Goal: Transaction & Acquisition: Purchase product/service

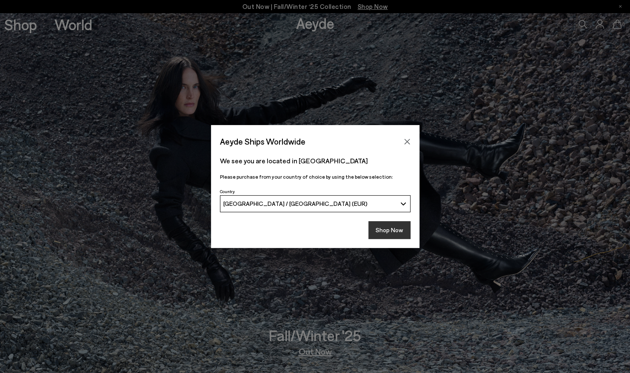
click at [391, 236] on button "Shop Now" at bounding box center [389, 230] width 42 height 18
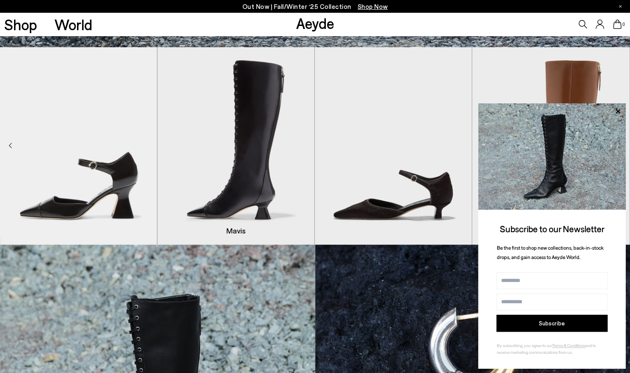
scroll to position [383, 0]
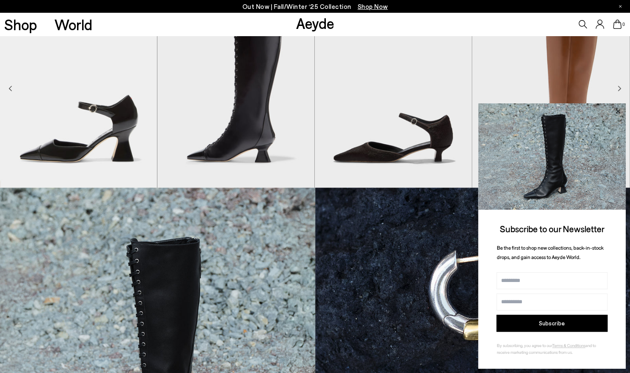
click at [618, 112] on icon at bounding box center [617, 111] width 4 height 4
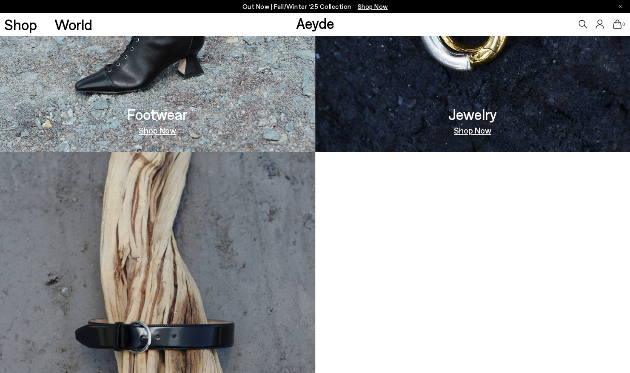
scroll to position [765, 0]
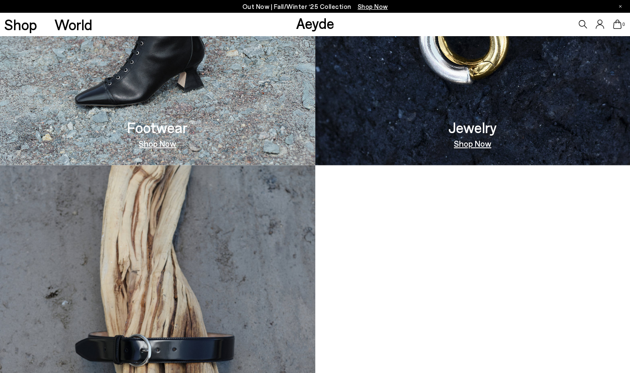
click at [165, 143] on link "Shop Now" at bounding box center [157, 143] width 37 height 9
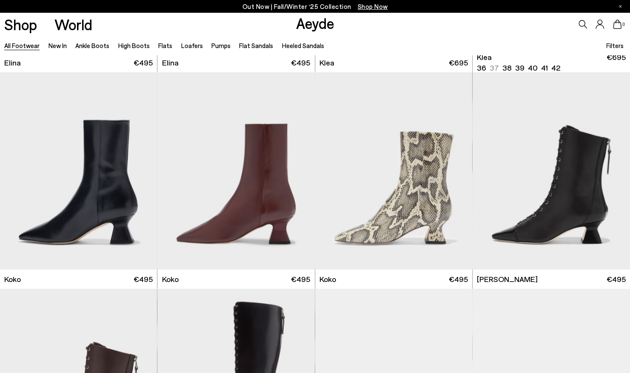
scroll to position [1066, 0]
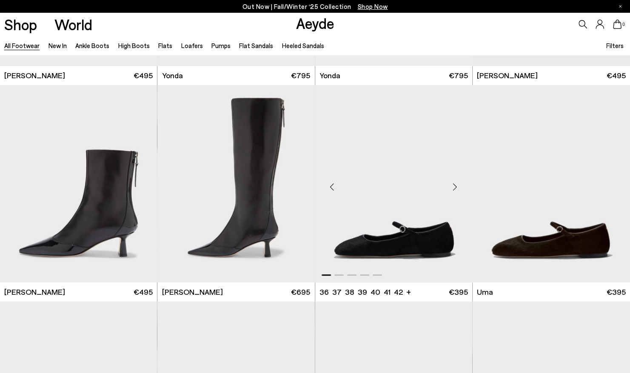
scroll to position [2171, 0]
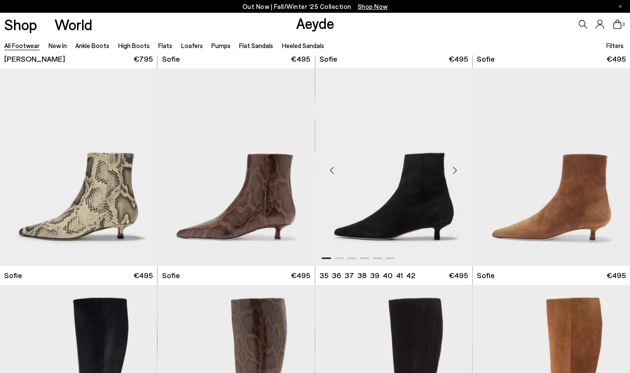
scroll to position [2766, 0]
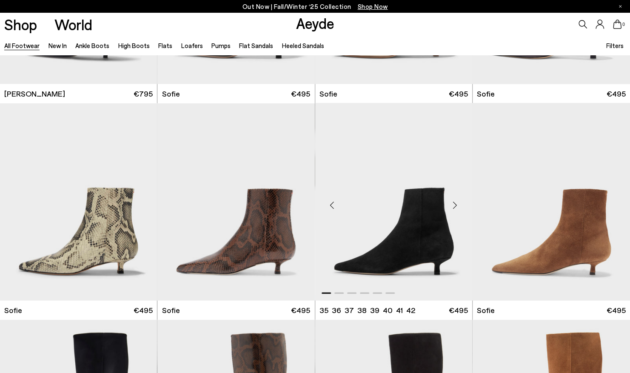
click at [452, 203] on div "Next slide" at bounding box center [455, 205] width 26 height 26
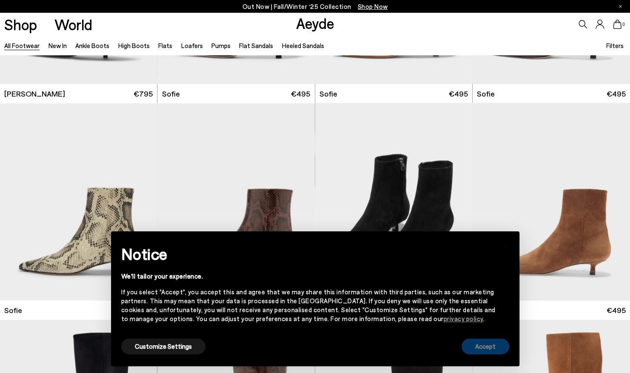
click at [485, 348] on button "Accept" at bounding box center [485, 346] width 48 height 16
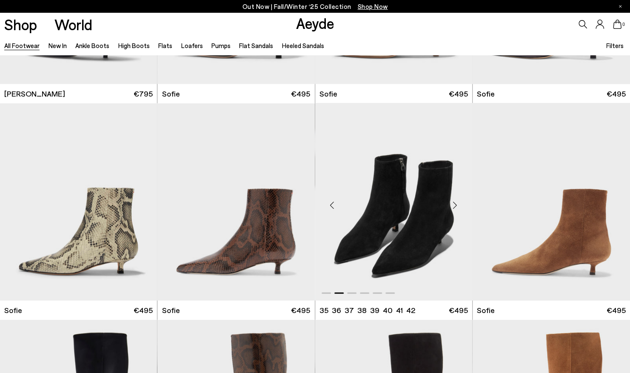
click at [458, 204] on div "Next slide" at bounding box center [455, 205] width 26 height 26
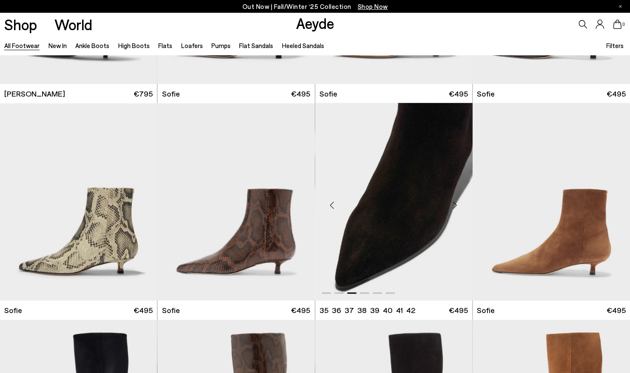
click at [458, 204] on div "Next slide" at bounding box center [455, 205] width 26 height 26
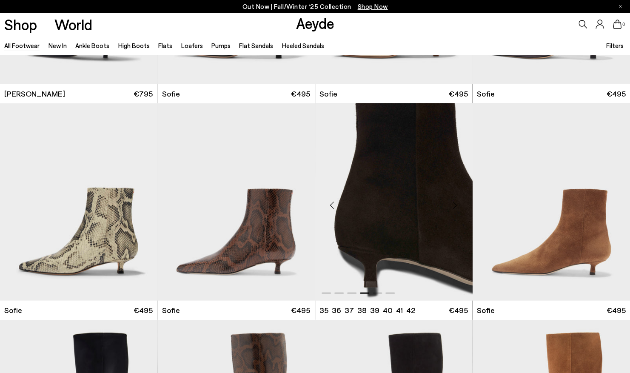
click at [457, 203] on div "Next slide" at bounding box center [455, 205] width 26 height 26
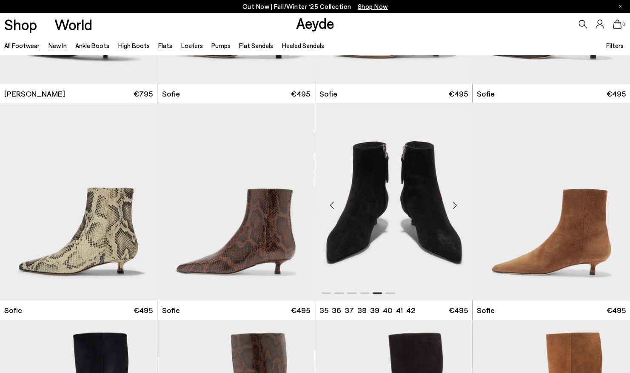
click at [457, 203] on div "Next slide" at bounding box center [455, 205] width 26 height 26
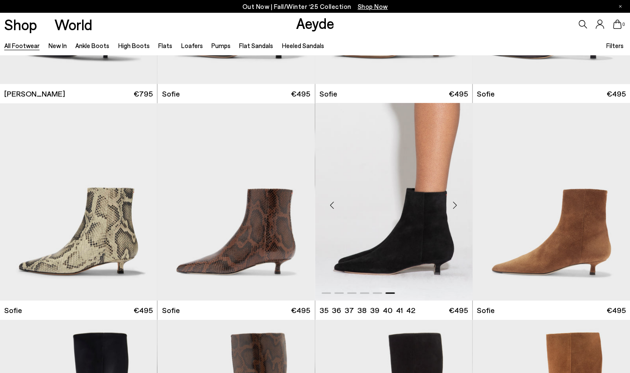
click at [457, 203] on div "Next slide" at bounding box center [455, 205] width 26 height 26
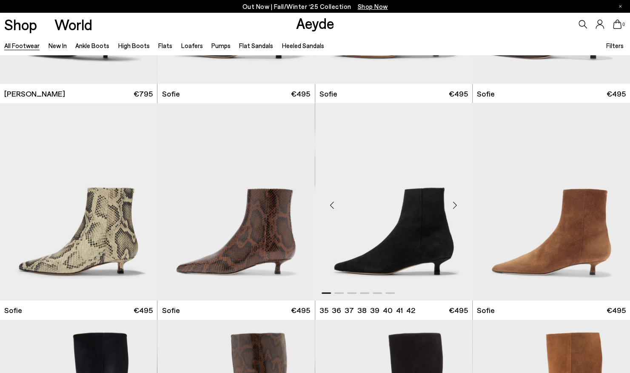
click at [457, 203] on div "Next slide" at bounding box center [455, 205] width 26 height 26
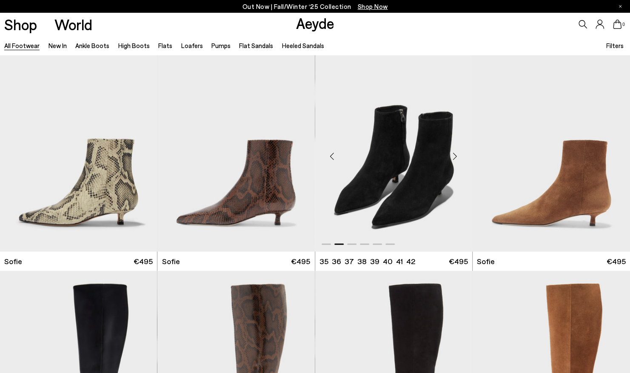
scroll to position [2809, 0]
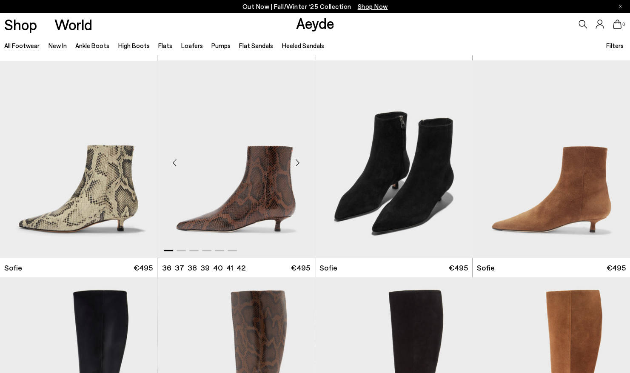
click at [299, 161] on div "Next slide" at bounding box center [298, 163] width 26 height 26
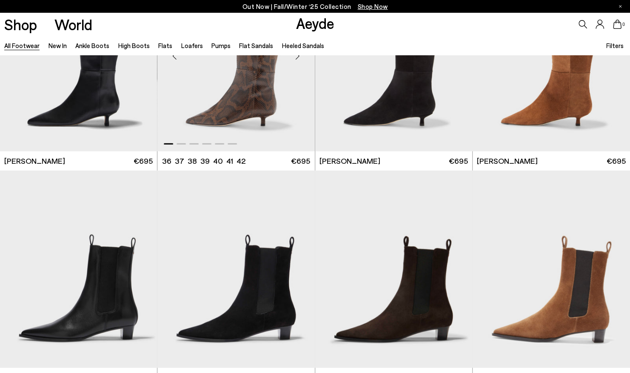
scroll to position [3234, 0]
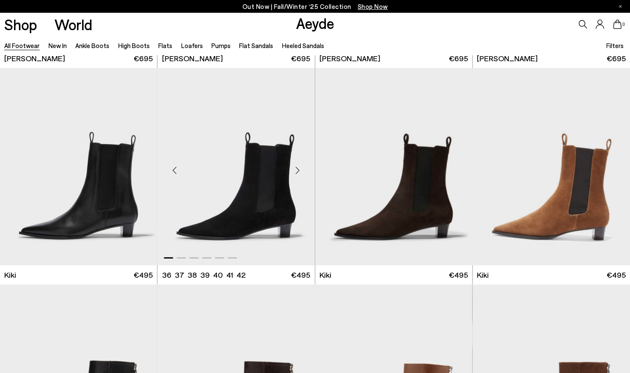
click at [298, 166] on div "Next slide" at bounding box center [298, 170] width 26 height 26
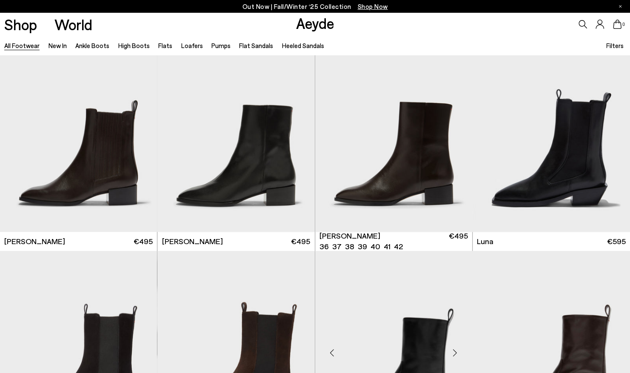
scroll to position [6252, 0]
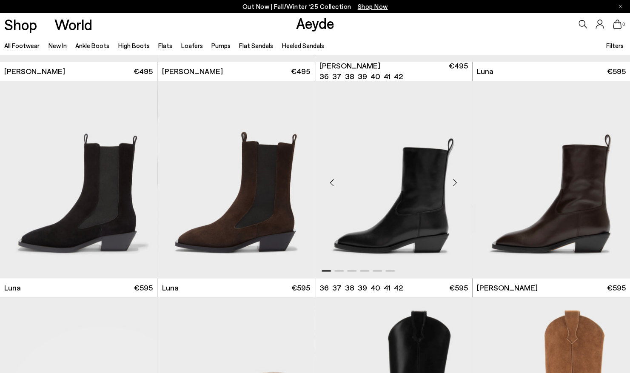
click at [456, 180] on div "Next slide" at bounding box center [455, 183] width 26 height 26
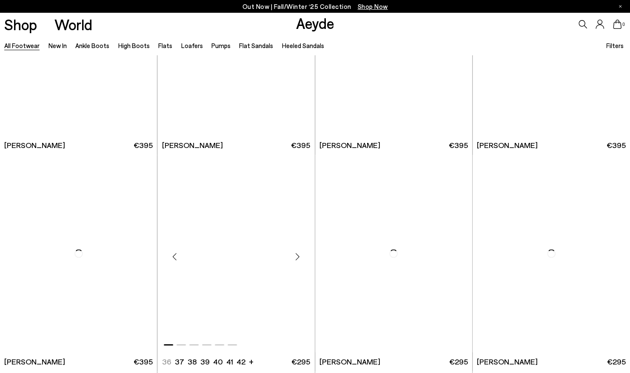
scroll to position [7995, 0]
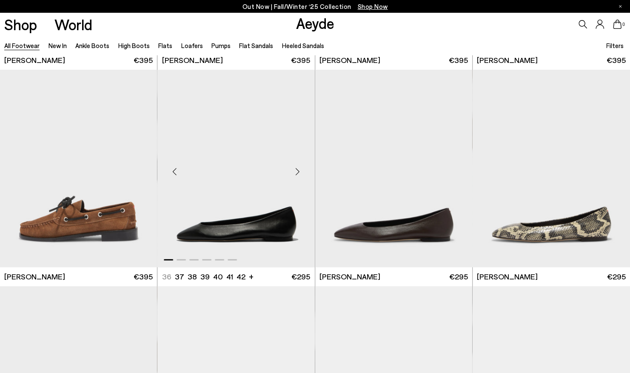
click at [298, 170] on div "Next slide" at bounding box center [298, 172] width 26 height 26
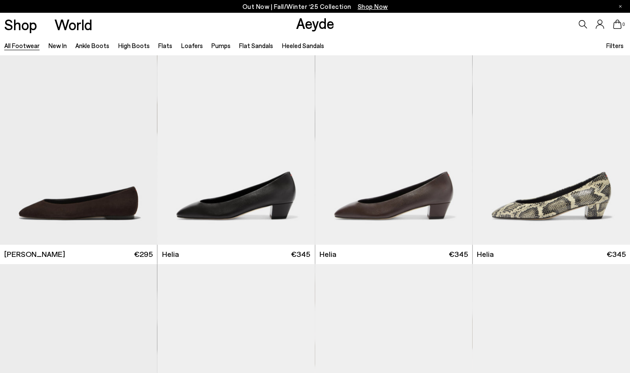
scroll to position [8250, 0]
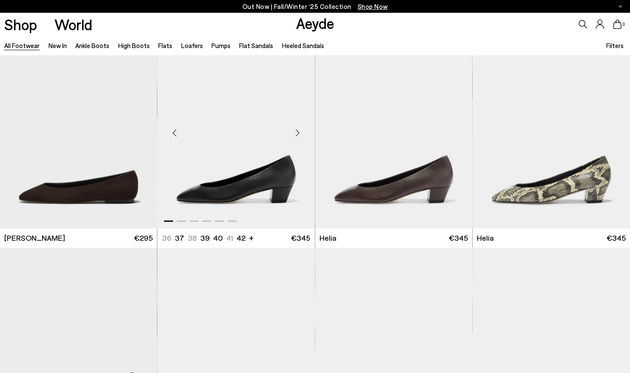
click at [301, 129] on div "Next slide" at bounding box center [298, 133] width 26 height 26
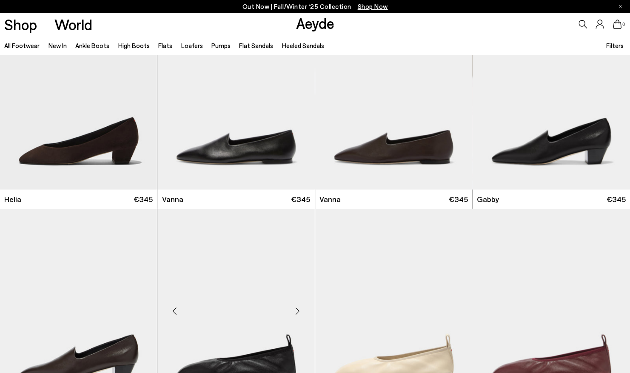
scroll to position [8717, 0]
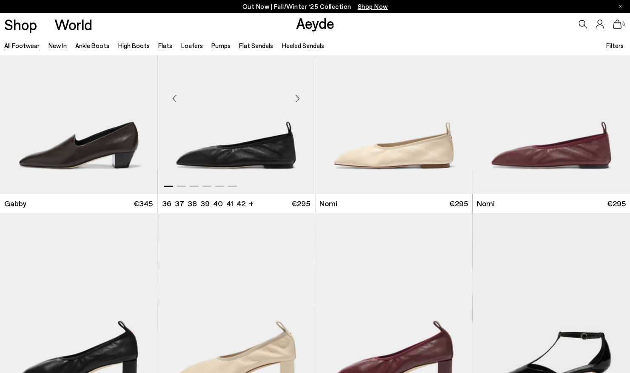
click at [297, 98] on div "Next slide" at bounding box center [298, 98] width 26 height 26
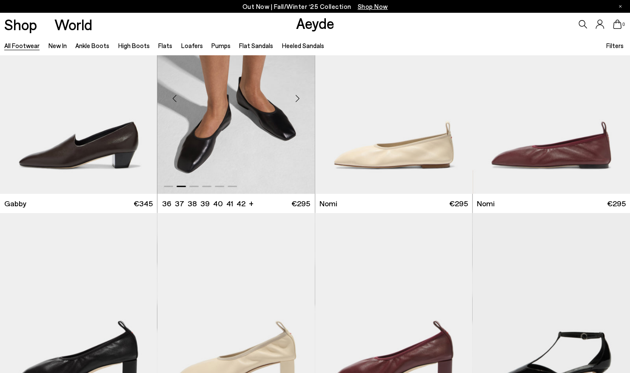
click at [296, 97] on div "Next slide" at bounding box center [298, 98] width 26 height 26
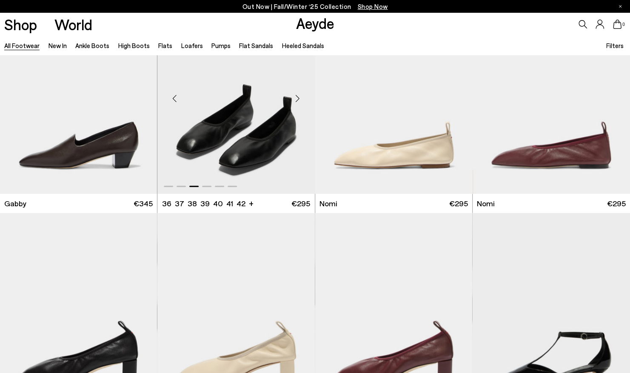
click at [296, 97] on div "Next slide" at bounding box center [298, 98] width 26 height 26
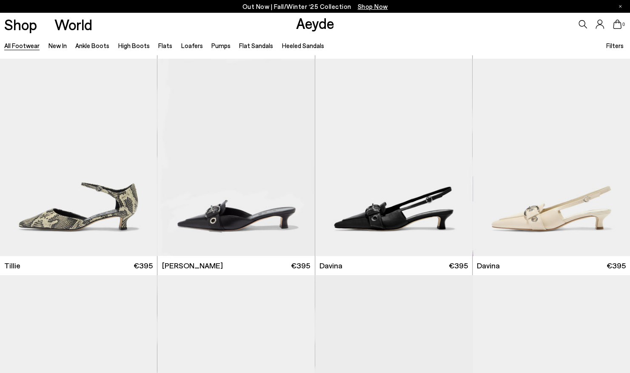
scroll to position [9100, 0]
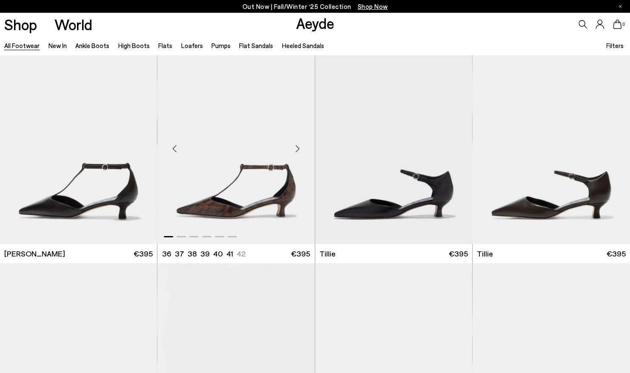
click at [296, 144] on div "Next slide" at bounding box center [298, 149] width 26 height 26
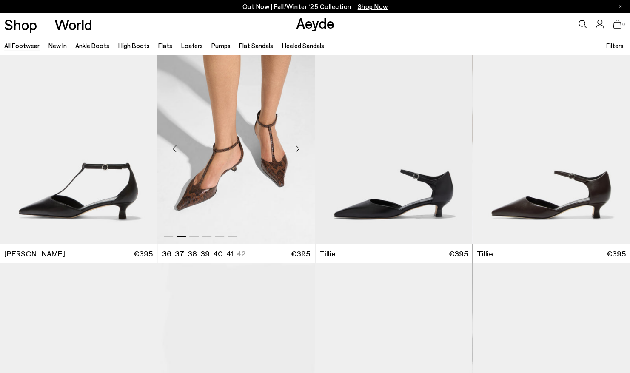
click at [296, 144] on div "Next slide" at bounding box center [298, 149] width 26 height 26
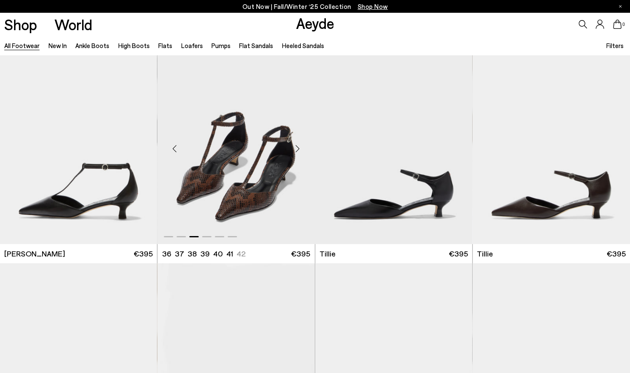
click at [296, 144] on div "Next slide" at bounding box center [298, 149] width 26 height 26
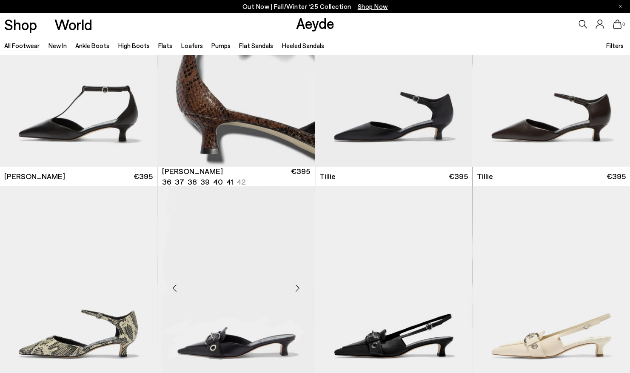
scroll to position [9270, 0]
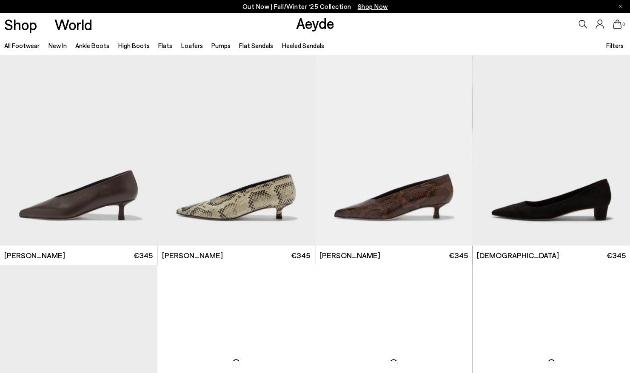
scroll to position [10630, 0]
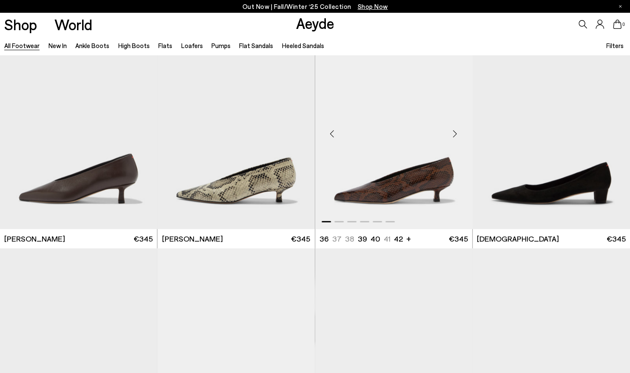
click at [457, 133] on div "Next slide" at bounding box center [455, 134] width 26 height 26
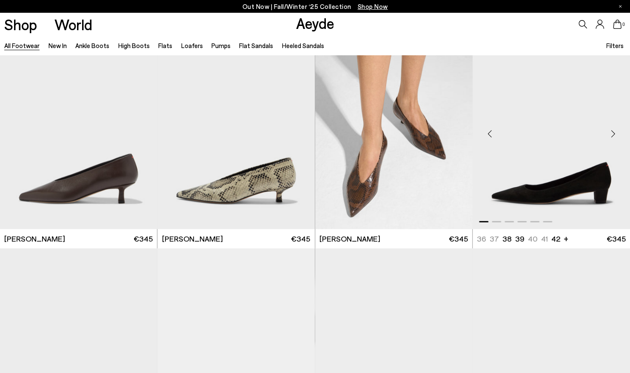
click at [614, 130] on div "Next slide" at bounding box center [613, 134] width 26 height 26
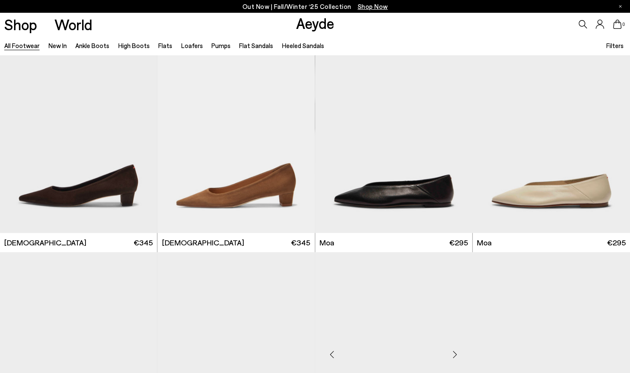
scroll to position [11012, 0]
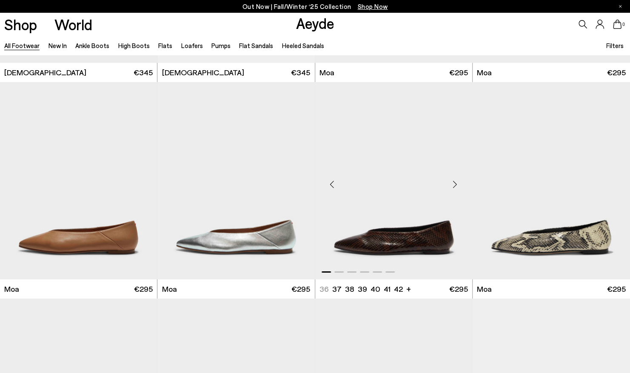
click at [464, 179] on div "Next slide" at bounding box center [455, 184] width 26 height 26
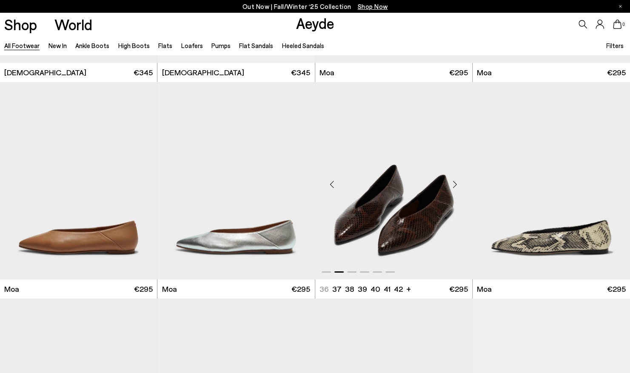
click at [456, 182] on div "Next slide" at bounding box center [455, 184] width 26 height 26
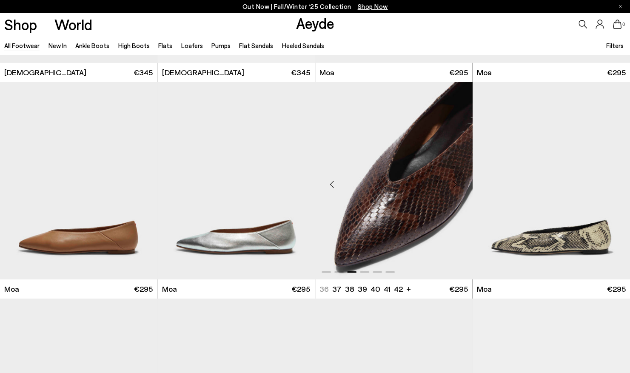
click at [456, 182] on div "Next slide" at bounding box center [455, 184] width 26 height 26
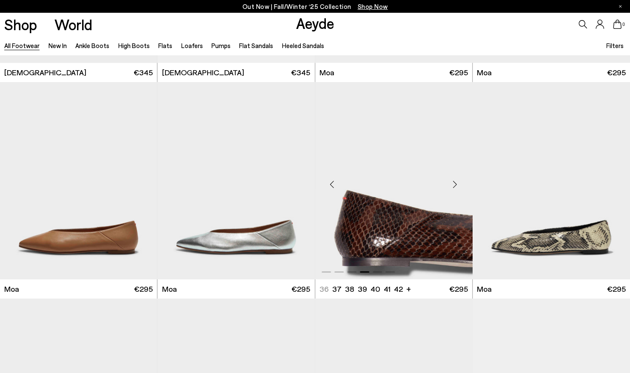
scroll to position [11225, 0]
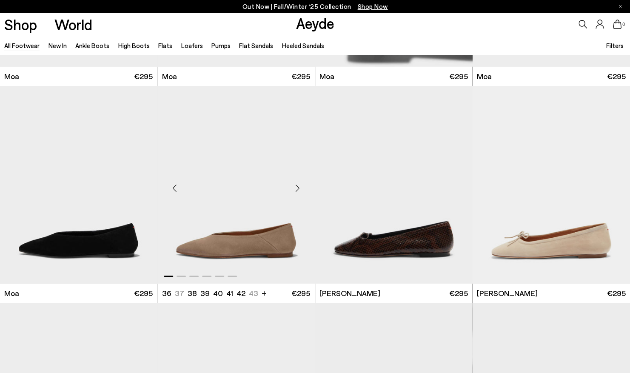
click at [297, 184] on div "Next slide" at bounding box center [298, 188] width 26 height 26
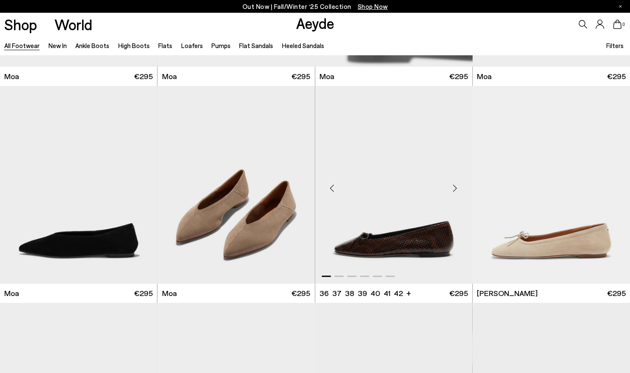
click at [454, 184] on div "Next slide" at bounding box center [455, 188] width 26 height 26
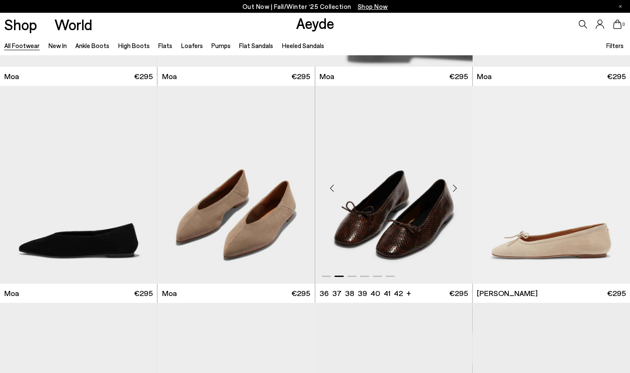
click at [454, 184] on div "Next slide" at bounding box center [455, 188] width 26 height 26
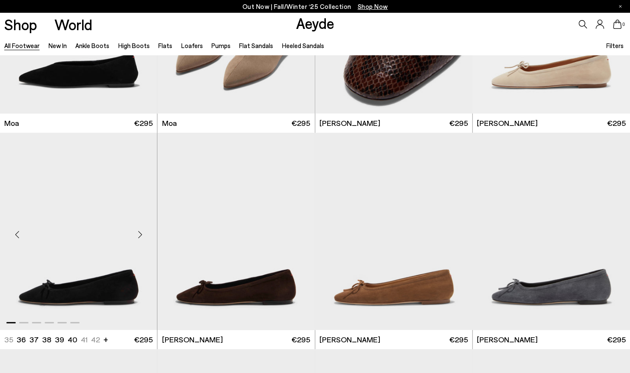
scroll to position [11523, 0]
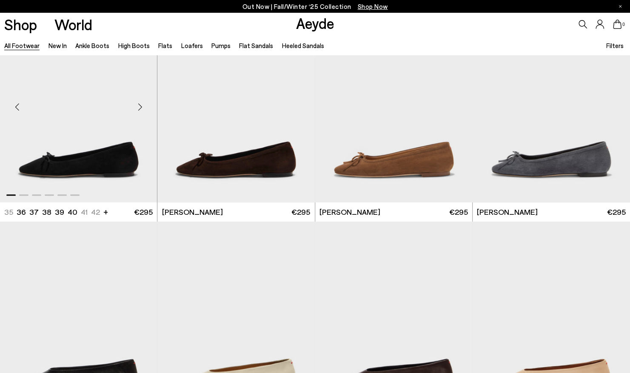
click at [142, 107] on div "Next slide" at bounding box center [140, 107] width 26 height 26
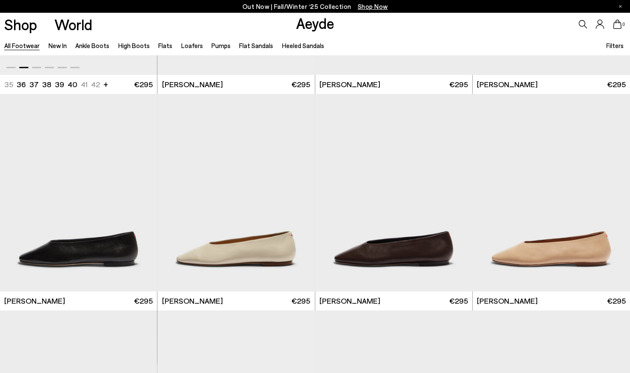
scroll to position [11693, 0]
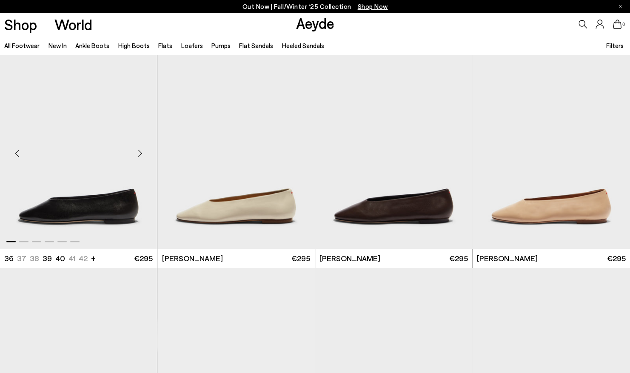
click at [145, 149] on div "Next slide" at bounding box center [140, 154] width 26 height 26
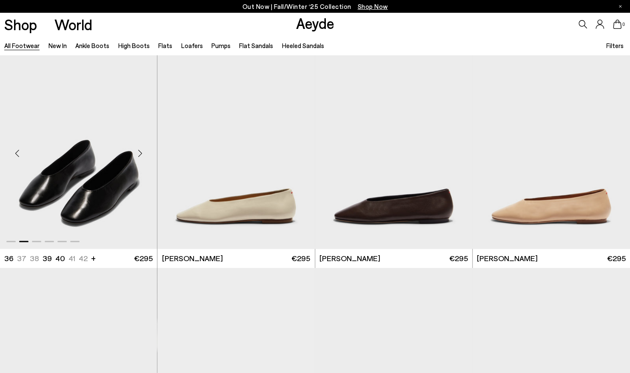
click at [143, 149] on div "Next slide" at bounding box center [140, 154] width 26 height 26
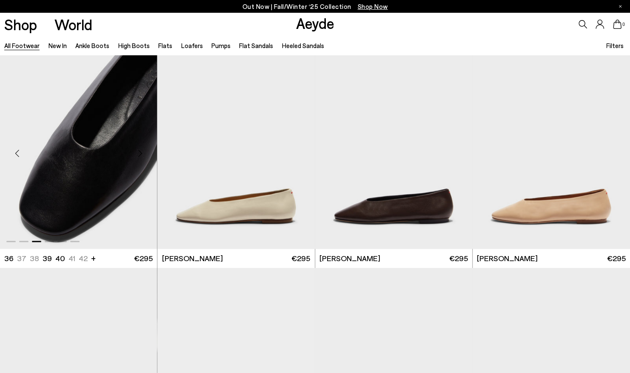
click at [139, 149] on div "Next slide" at bounding box center [140, 154] width 26 height 26
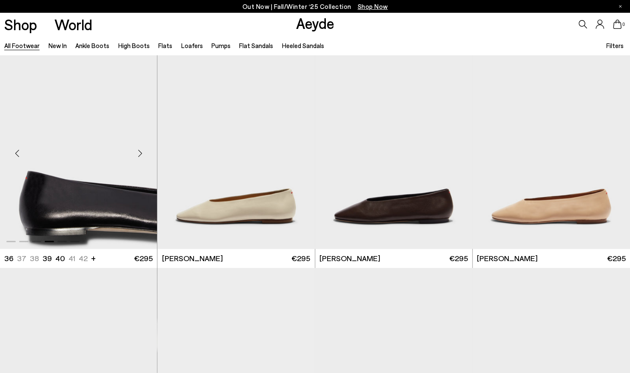
click at [139, 149] on div "Next slide" at bounding box center [140, 154] width 26 height 26
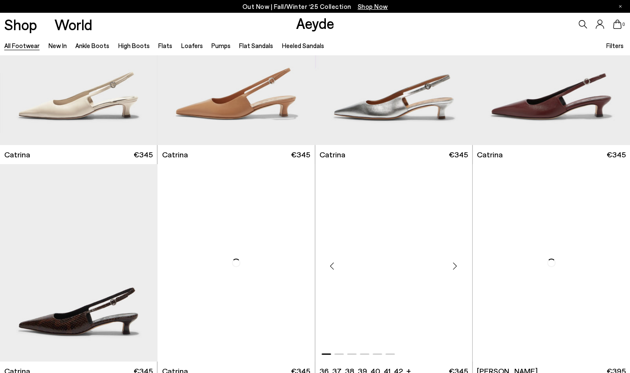
scroll to position [13223, 0]
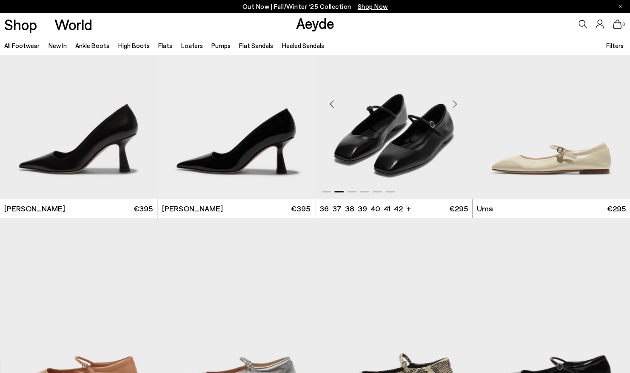
click at [456, 103] on div "Next slide" at bounding box center [455, 104] width 26 height 26
click at [455, 103] on div "Next slide" at bounding box center [455, 104] width 26 height 26
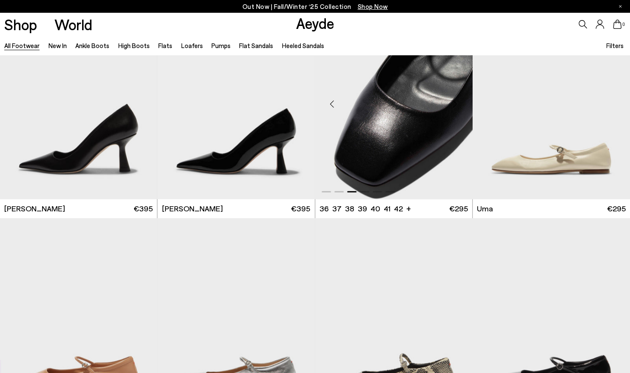
click at [455, 103] on div "Next slide" at bounding box center [455, 104] width 26 height 26
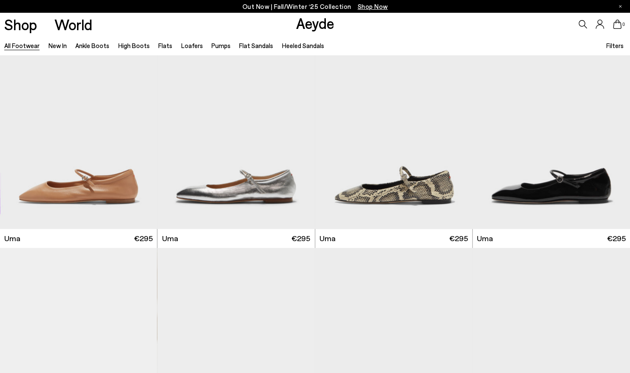
scroll to position [13903, 0]
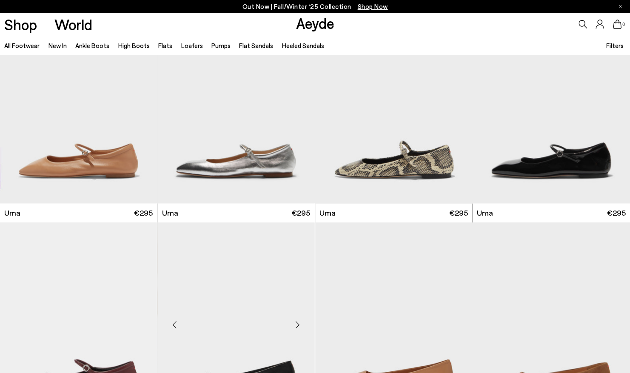
click at [296, 312] on div "Next slide" at bounding box center [298, 325] width 26 height 26
click at [298, 312] on div "Next slide" at bounding box center [298, 325] width 26 height 26
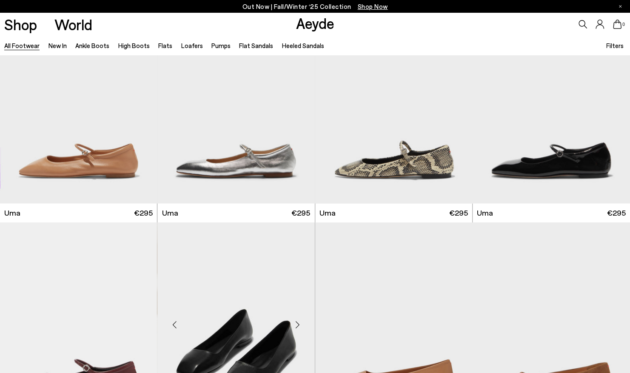
scroll to position [14115, 0]
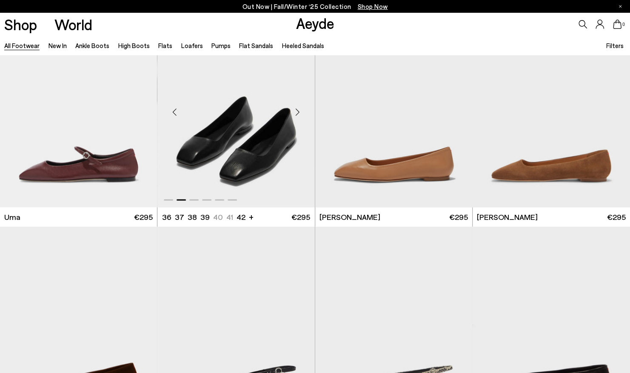
click at [298, 111] on div "Next slide" at bounding box center [298, 112] width 26 height 26
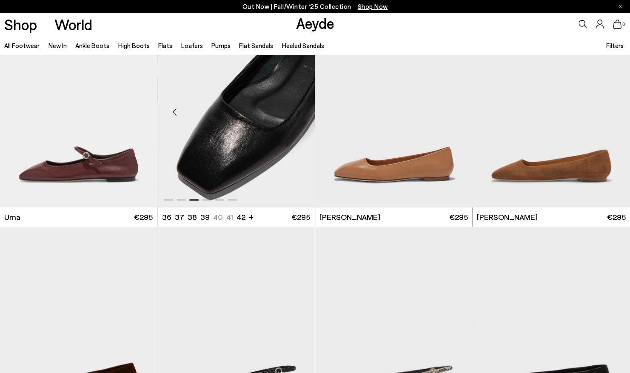
click at [298, 111] on div "Next slide" at bounding box center [298, 112] width 26 height 26
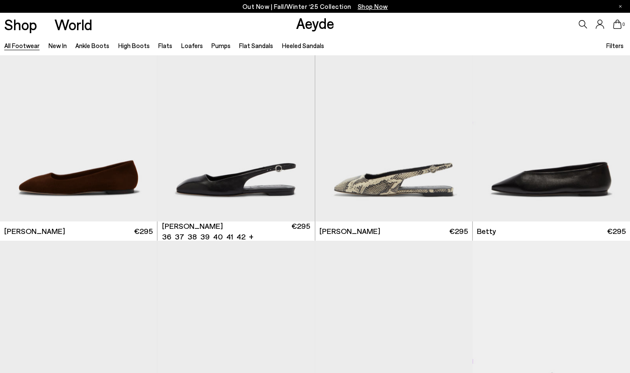
scroll to position [14328, 0]
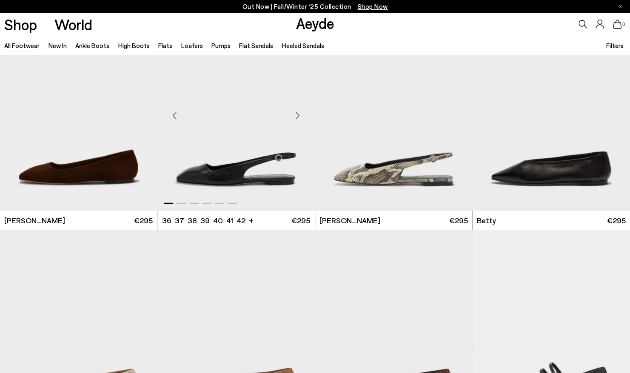
click at [298, 115] on div "Next slide" at bounding box center [298, 116] width 26 height 26
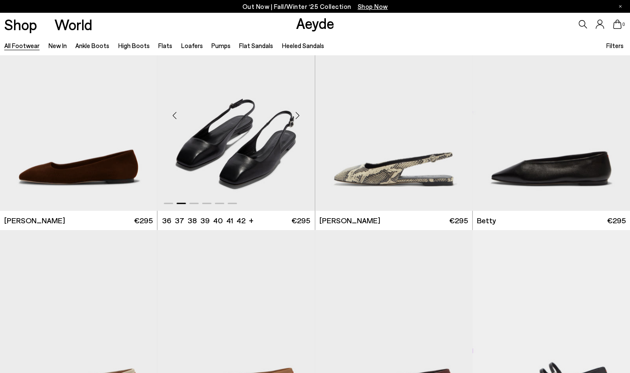
click at [298, 115] on div "Next slide" at bounding box center [298, 116] width 26 height 26
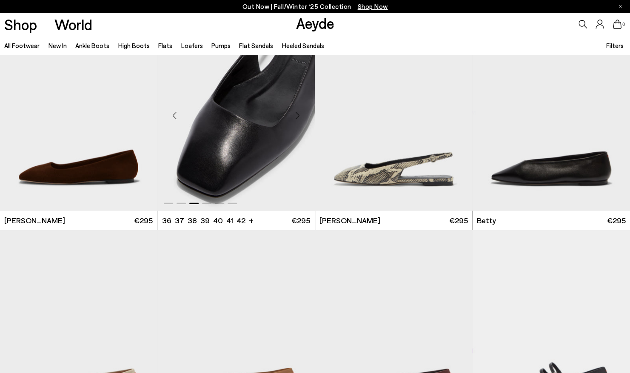
click at [298, 115] on div "Next slide" at bounding box center [298, 116] width 26 height 26
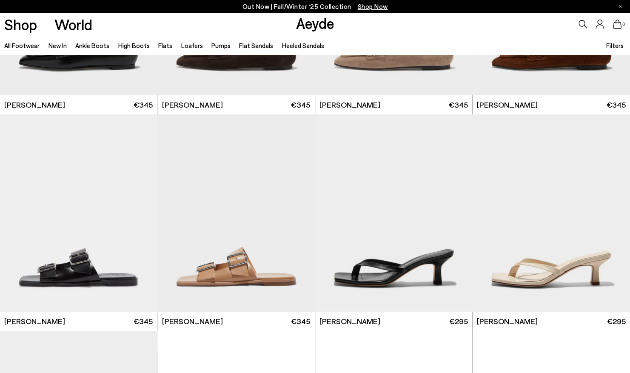
scroll to position [15348, 0]
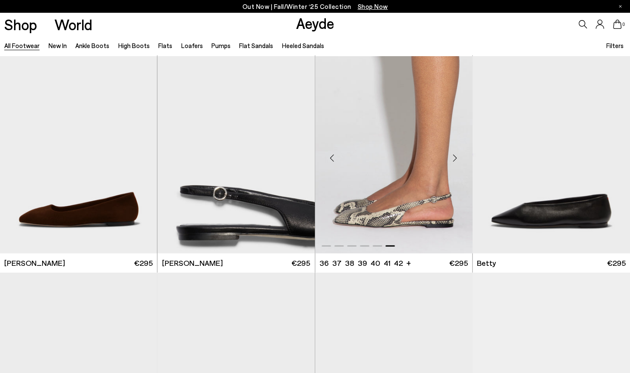
click at [332, 158] on div "Previous slide" at bounding box center [332, 158] width 26 height 26
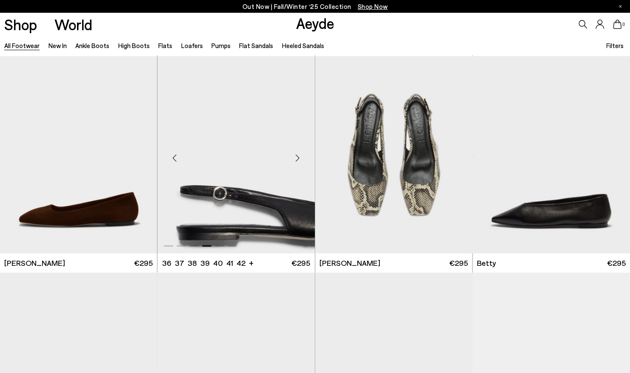
click at [278, 138] on img "4 / 6" at bounding box center [235, 154] width 157 height 197
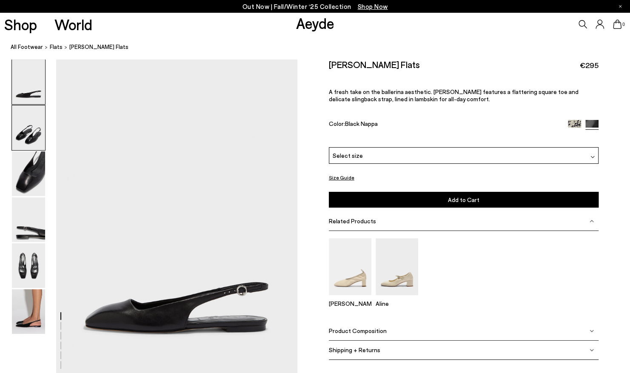
click at [21, 126] on img at bounding box center [28, 127] width 33 height 45
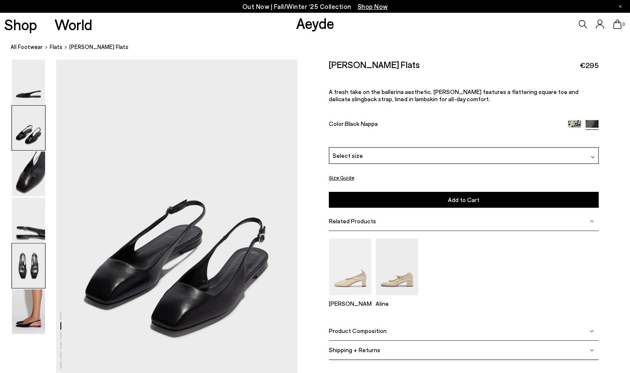
click at [28, 253] on img at bounding box center [28, 265] width 33 height 45
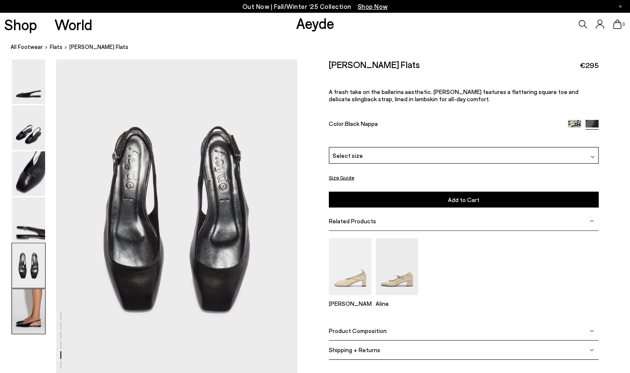
click at [30, 302] on img at bounding box center [28, 311] width 33 height 45
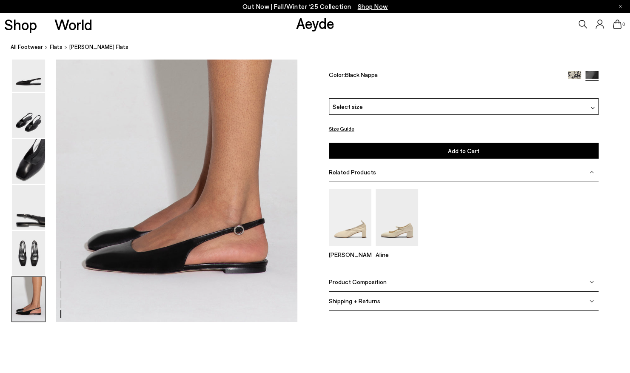
scroll to position [1713, 0]
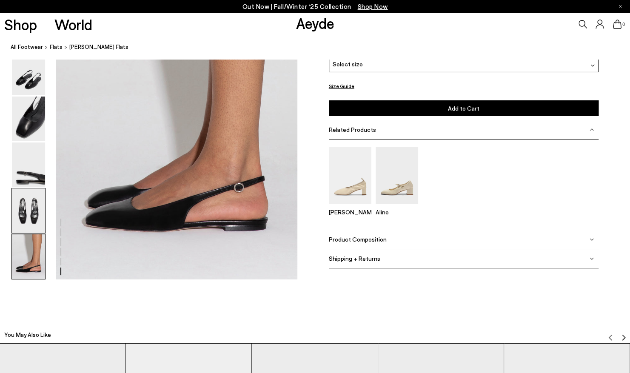
click at [20, 205] on img at bounding box center [28, 210] width 33 height 45
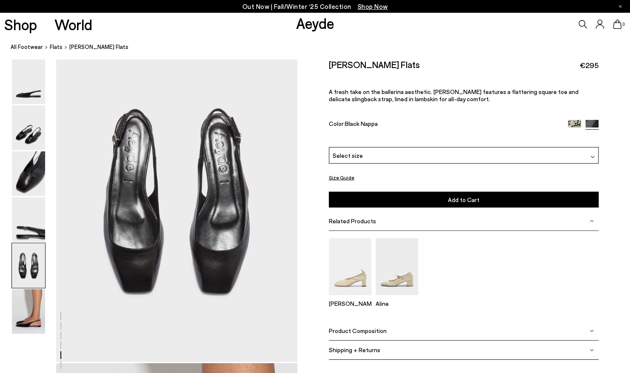
scroll to position [1290, 0]
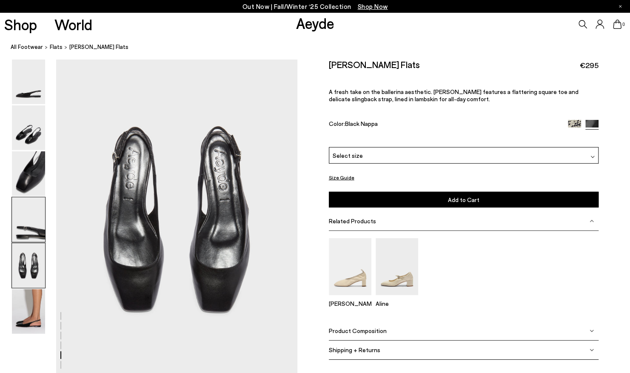
drag, startPoint x: 25, startPoint y: 212, endPoint x: 28, endPoint y: 198, distance: 14.0
click at [25, 211] on img at bounding box center [28, 219] width 33 height 45
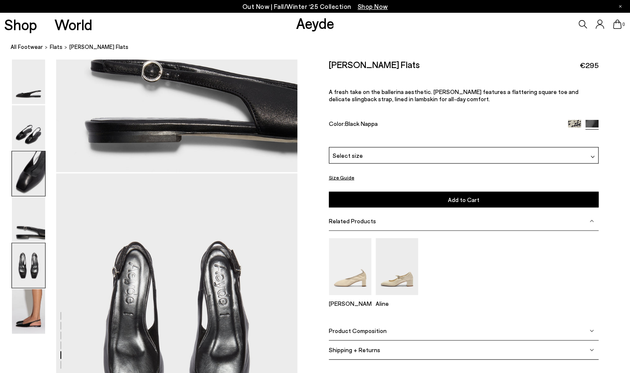
click at [27, 178] on img at bounding box center [28, 173] width 33 height 45
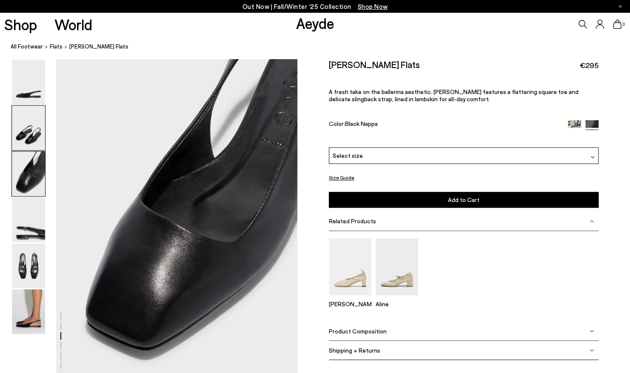
click at [28, 130] on img at bounding box center [28, 127] width 33 height 45
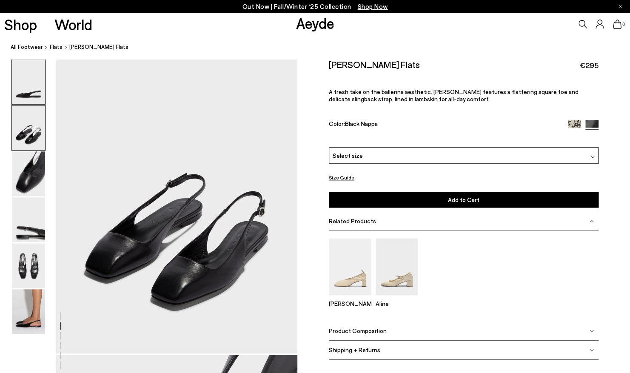
scroll to position [323, 0]
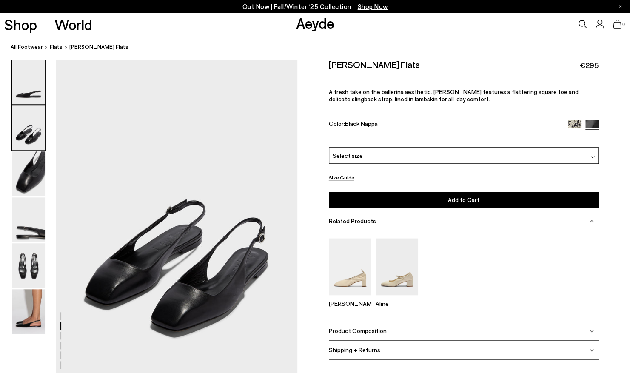
click at [31, 84] on img at bounding box center [28, 82] width 33 height 45
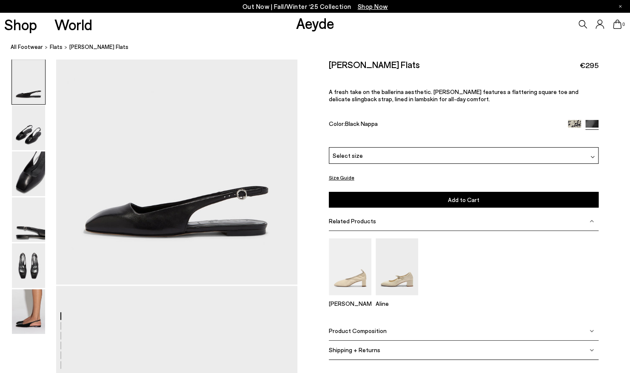
scroll to position [0, 0]
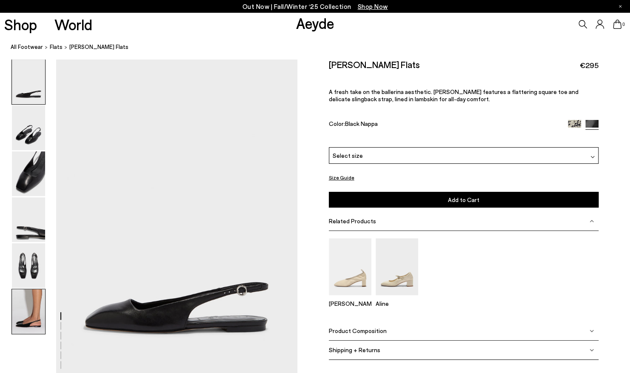
click at [27, 303] on img at bounding box center [28, 311] width 33 height 45
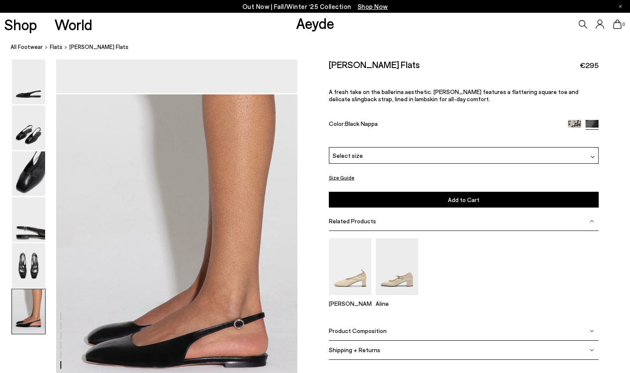
scroll to position [1670, 0]
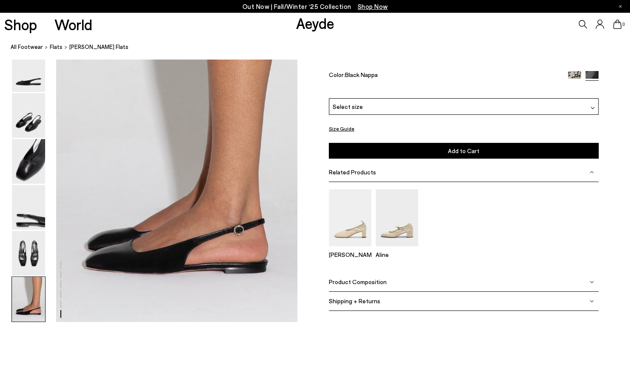
click at [592, 106] on img at bounding box center [592, 108] width 4 height 4
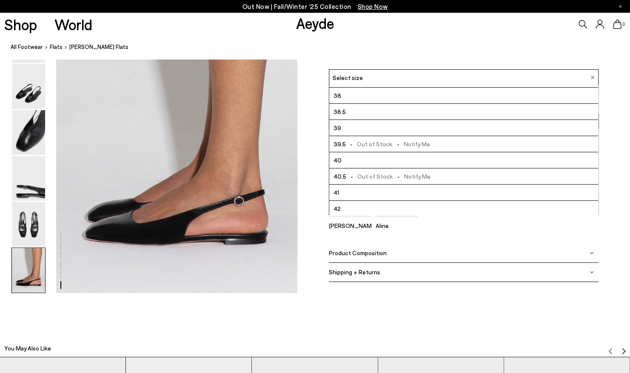
scroll to position [1713, 0]
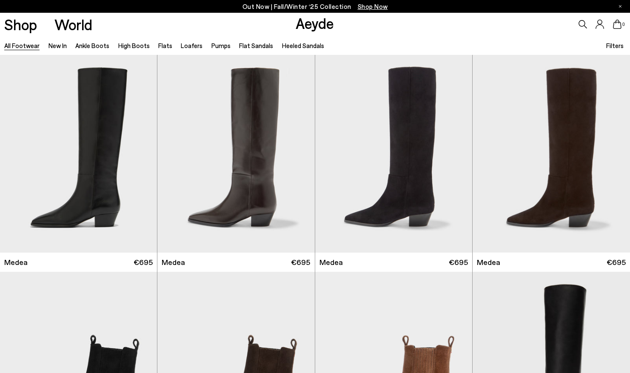
scroll to position [14285, 0]
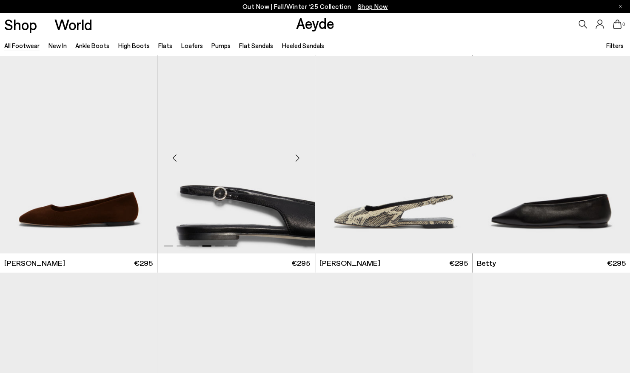
click at [233, 250] on img "4 / 6" at bounding box center [235, 154] width 157 height 197
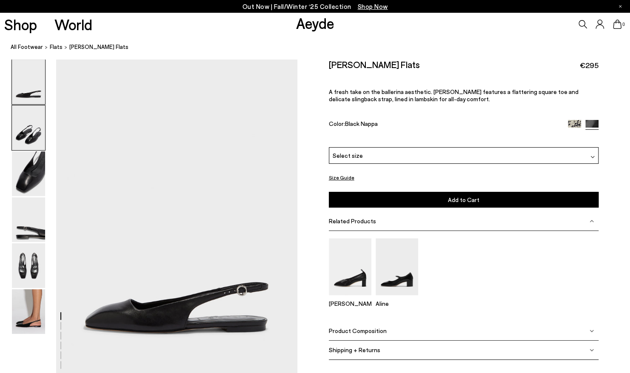
click at [32, 133] on img at bounding box center [28, 127] width 33 height 45
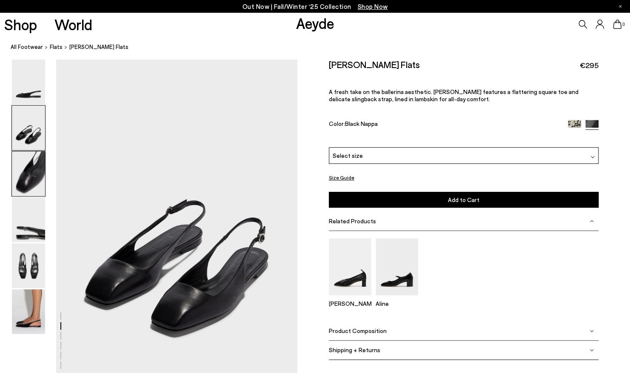
click at [37, 167] on img at bounding box center [28, 173] width 33 height 45
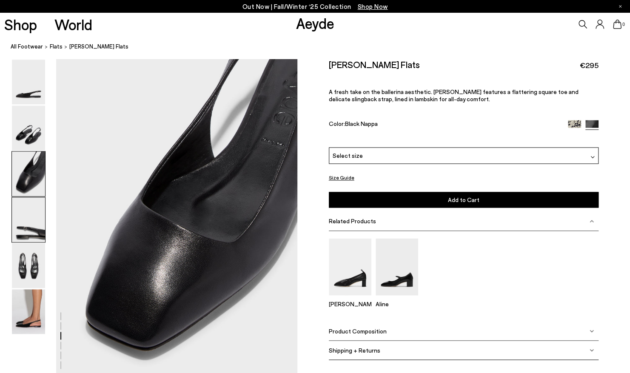
drag, startPoint x: 26, startPoint y: 221, endPoint x: 30, endPoint y: 239, distance: 18.5
click at [26, 221] on img at bounding box center [28, 219] width 33 height 45
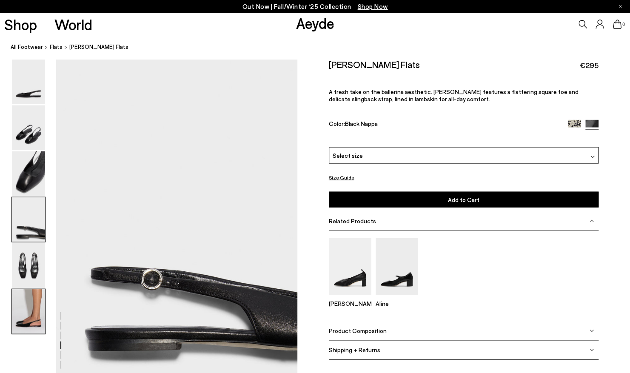
drag, startPoint x: 24, startPoint y: 261, endPoint x: 24, endPoint y: 295, distance: 33.6
click at [24, 261] on img at bounding box center [28, 265] width 33 height 45
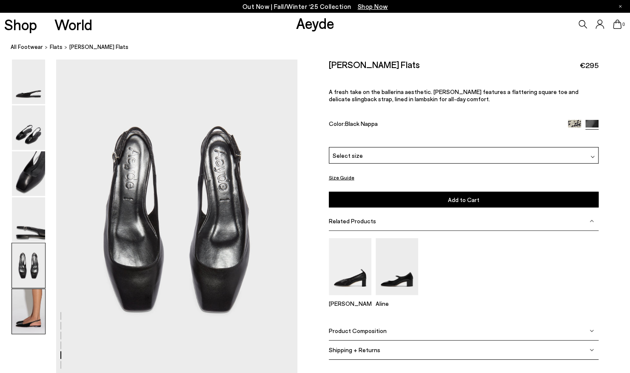
click at [26, 307] on img at bounding box center [28, 311] width 33 height 45
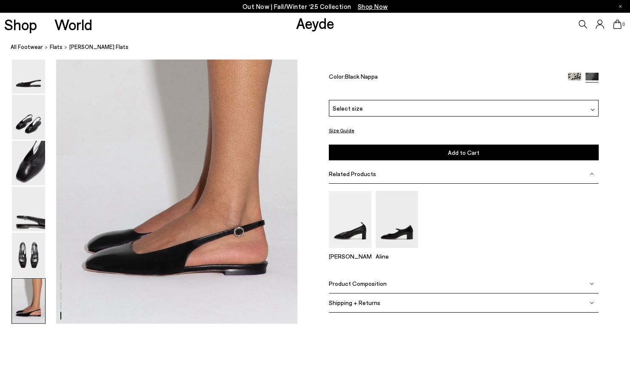
scroll to position [1670, 0]
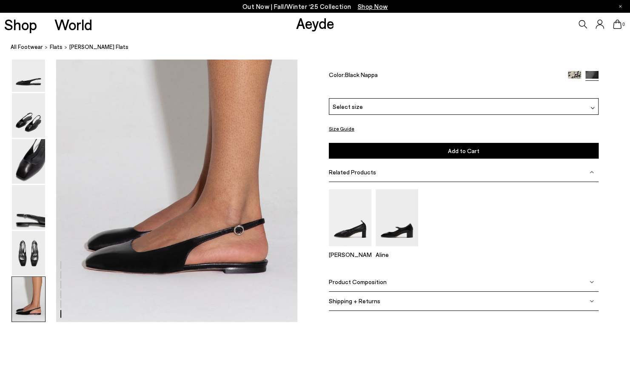
click at [593, 106] on img at bounding box center [592, 108] width 4 height 4
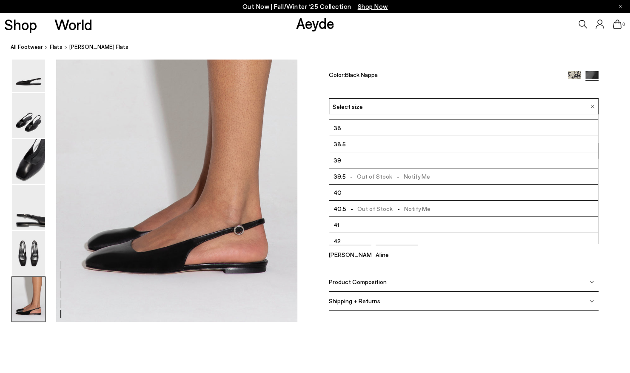
scroll to position [47, 0]
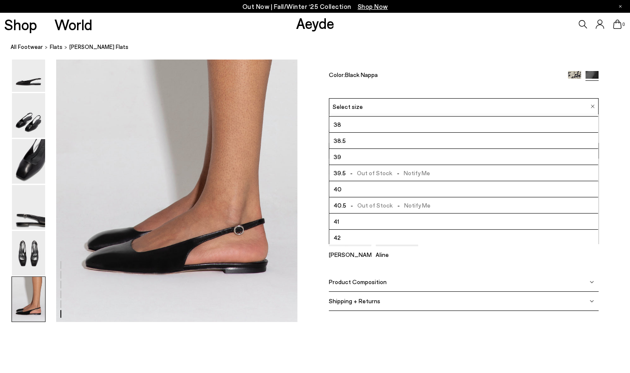
click at [612, 205] on div "Size Guide Shoes Belt Our shoes come in European sizing. The easiest way to mea…" at bounding box center [463, 166] width 332 height 312
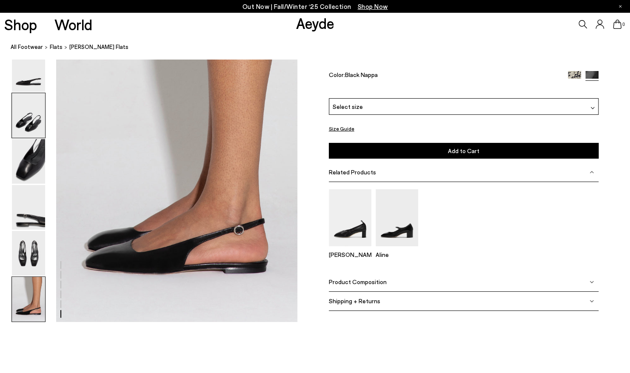
click at [33, 122] on img at bounding box center [28, 115] width 33 height 45
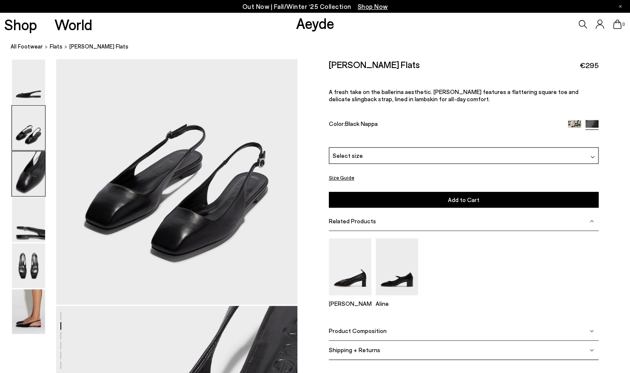
scroll to position [323, 0]
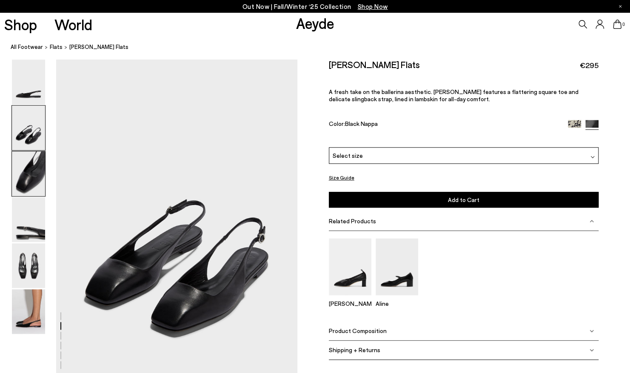
click at [34, 165] on img at bounding box center [28, 173] width 33 height 45
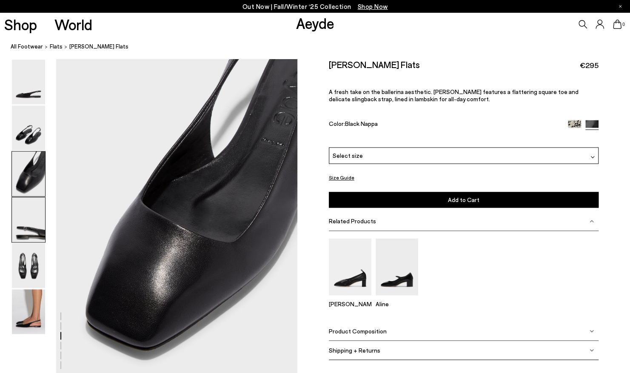
click at [22, 216] on img at bounding box center [28, 219] width 33 height 45
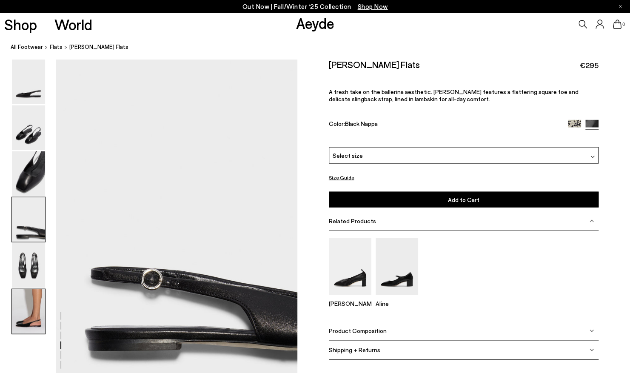
click at [26, 302] on img at bounding box center [28, 311] width 33 height 45
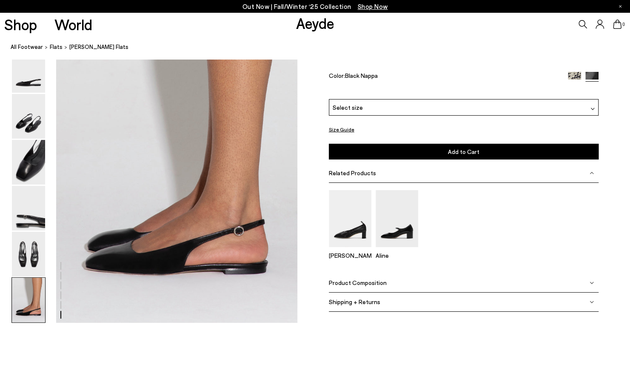
scroll to position [1670, 0]
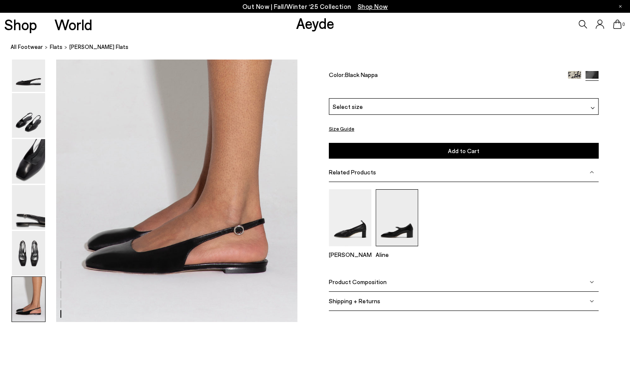
click at [410, 232] on img at bounding box center [396, 217] width 43 height 57
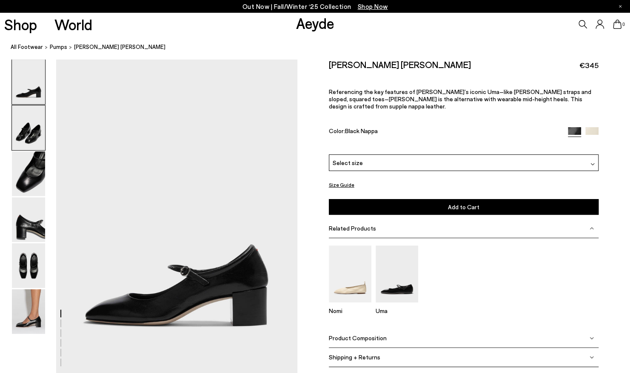
click at [41, 130] on img at bounding box center [28, 127] width 33 height 45
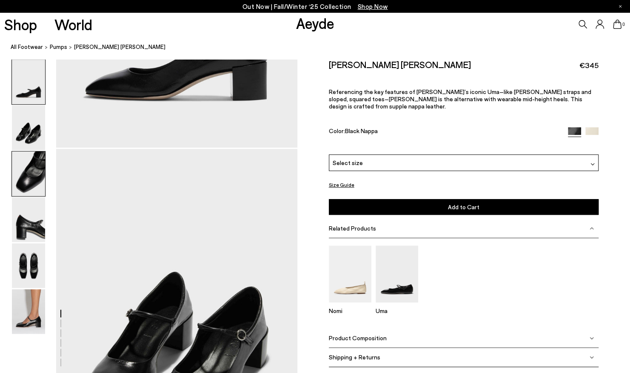
scroll to position [316, 0]
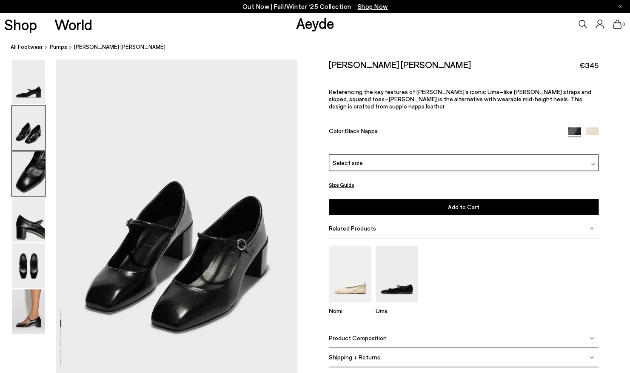
click at [31, 170] on img at bounding box center [28, 173] width 33 height 45
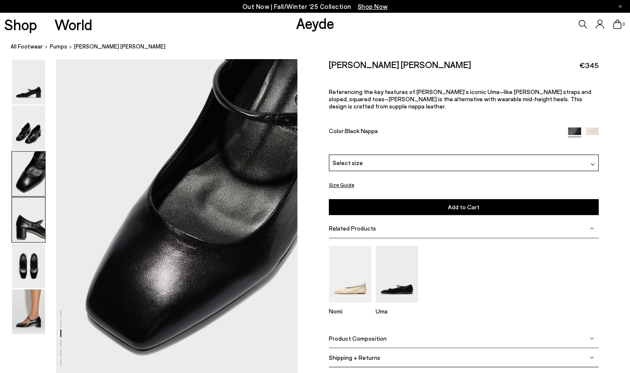
click at [23, 212] on img at bounding box center [28, 219] width 33 height 45
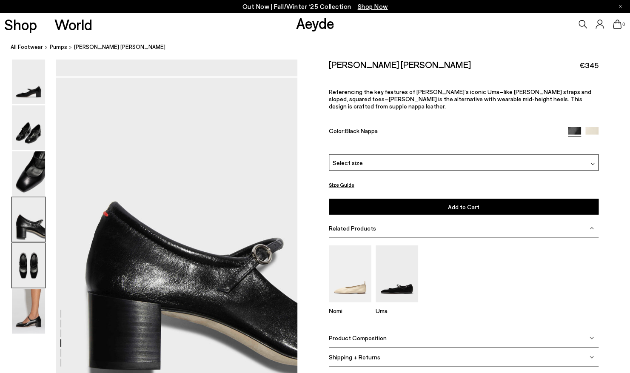
scroll to position [961, 0]
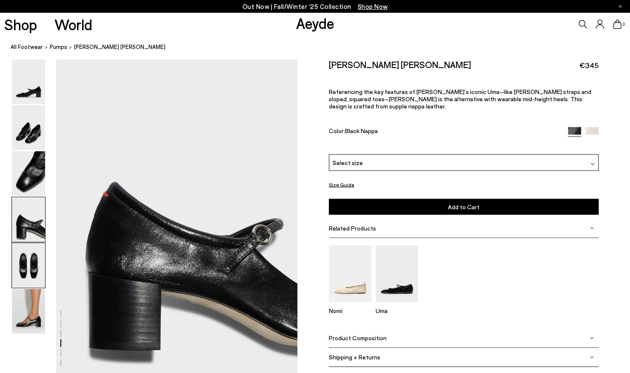
click at [25, 259] on img at bounding box center [28, 265] width 33 height 45
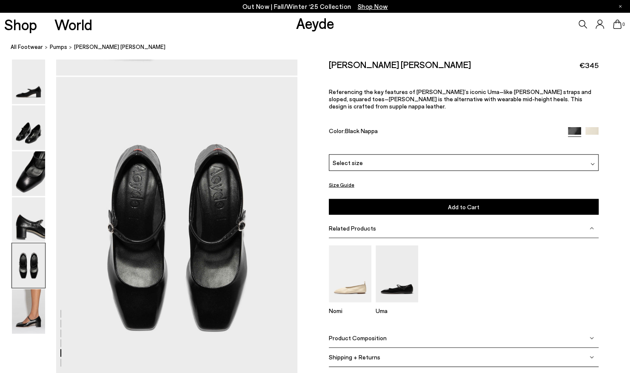
scroll to position [1283, 0]
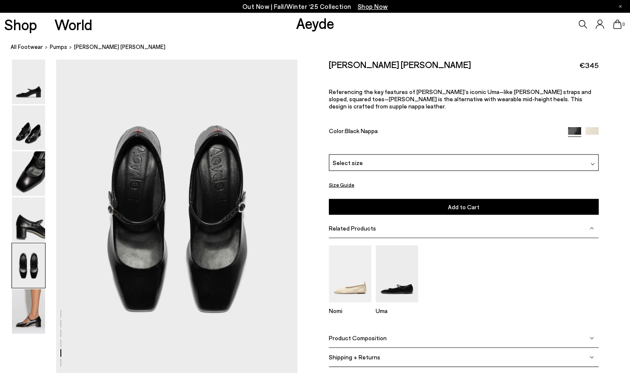
click at [22, 267] on img at bounding box center [28, 265] width 33 height 45
click at [35, 225] on img at bounding box center [28, 219] width 33 height 45
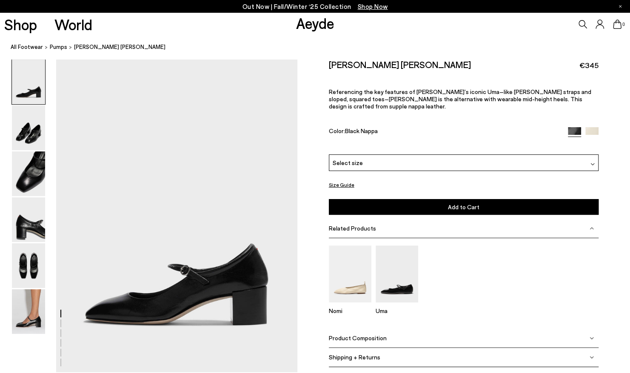
scroll to position [0, 0]
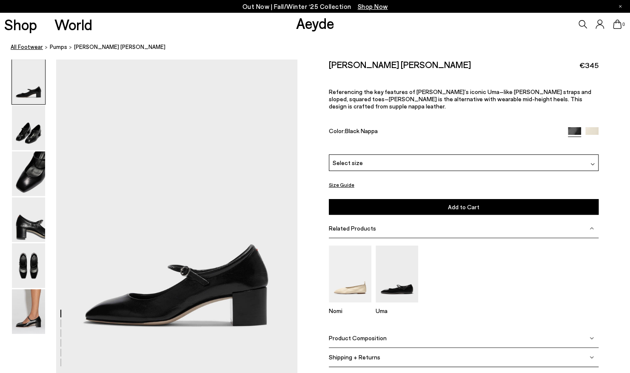
click at [31, 49] on link "All Footwear" at bounding box center [27, 47] width 32 height 9
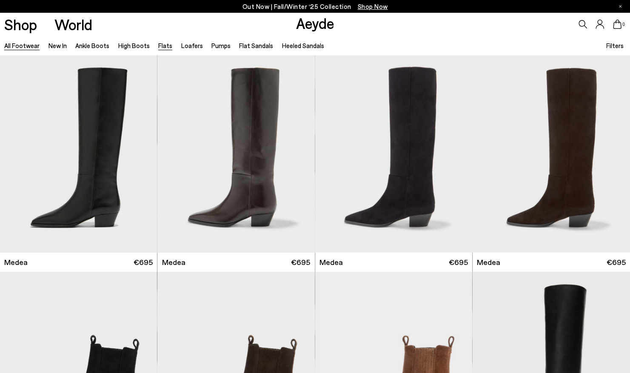
click at [161, 43] on link "Flats" at bounding box center [165, 46] width 14 height 8
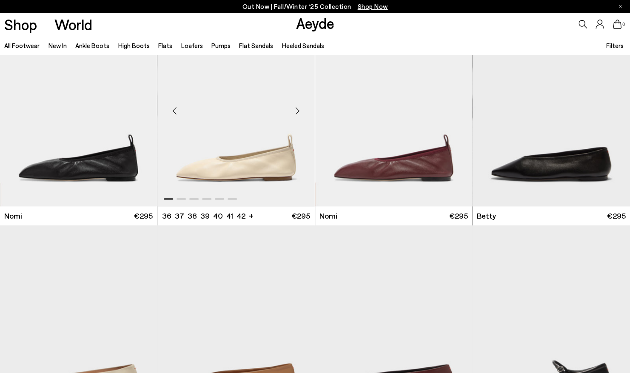
scroll to position [510, 0]
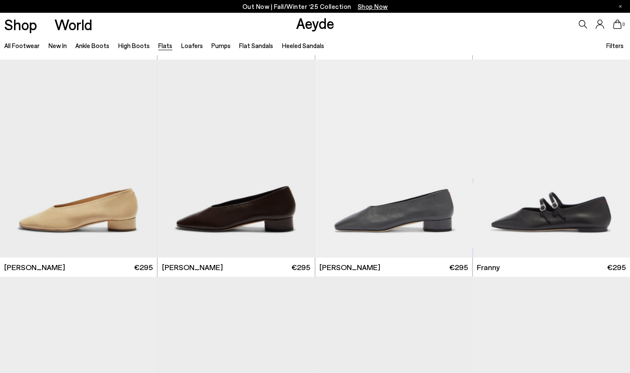
scroll to position [2848, 0]
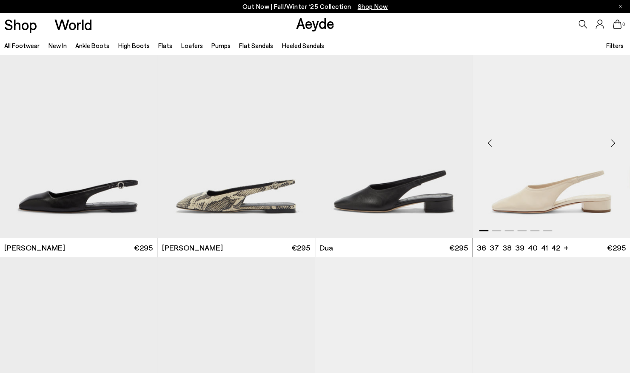
scroll to position [3273, 0]
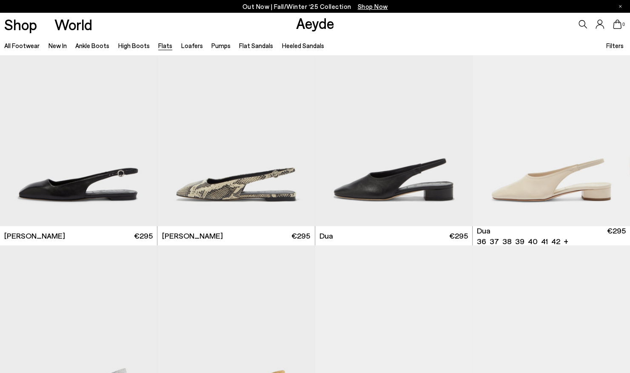
scroll to position [3273, 0]
